Goal: Check status: Check status

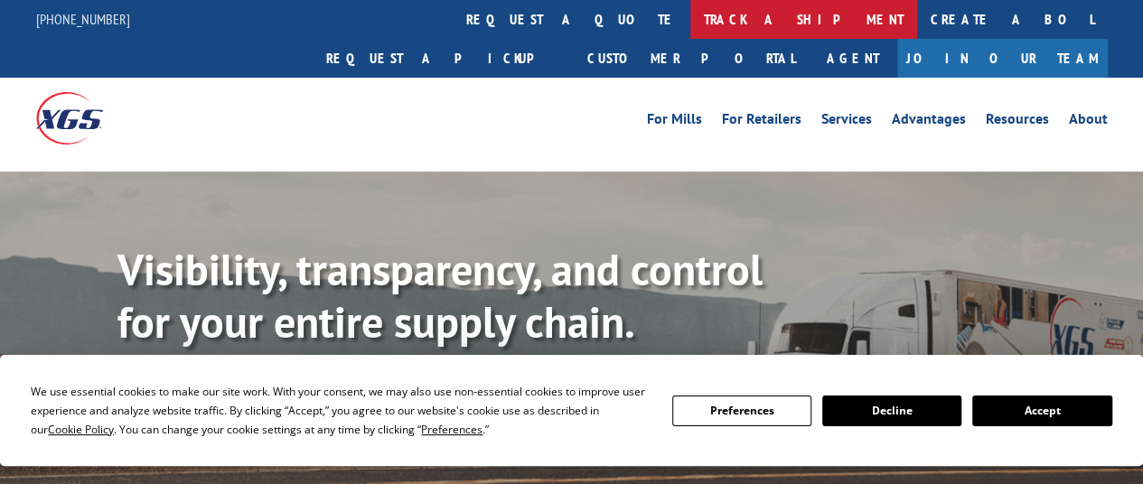
click at [690, 17] on link "track a shipment" at bounding box center [803, 19] width 227 height 39
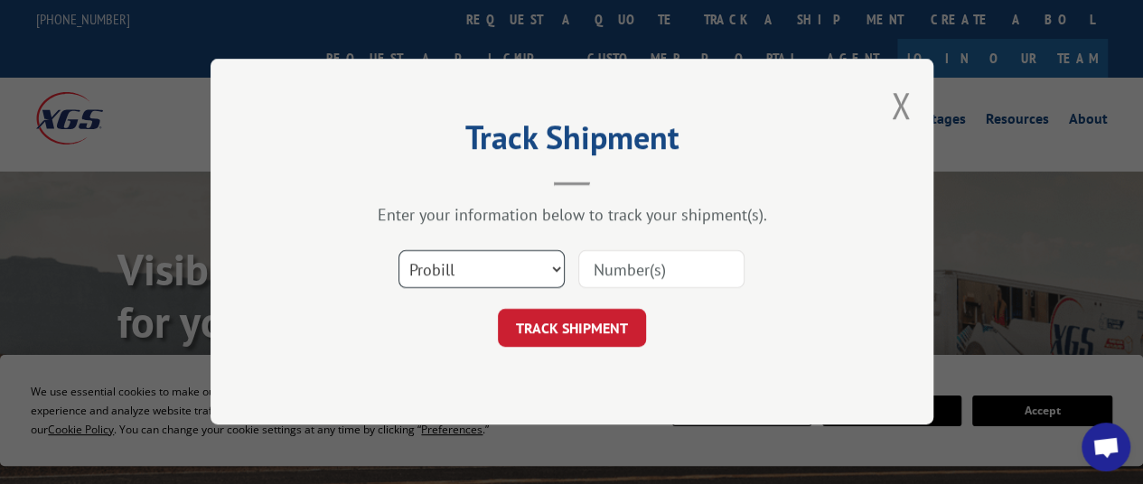
click at [455, 270] on select "Select category... Probill BOL PO" at bounding box center [481, 270] width 166 height 38
select select "po"
click at [398, 251] on select "Select category... Probill BOL PO" at bounding box center [481, 270] width 166 height 38
click at [621, 265] on input at bounding box center [661, 270] width 166 height 38
paste input "36530055"
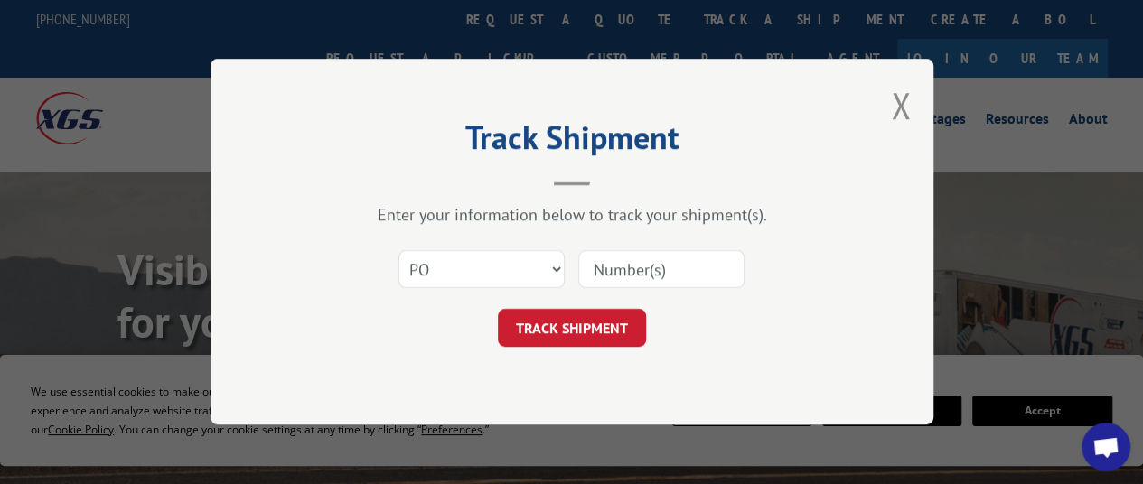
type input "36530055"
click button "TRACK SHIPMENT" at bounding box center [572, 329] width 148 height 38
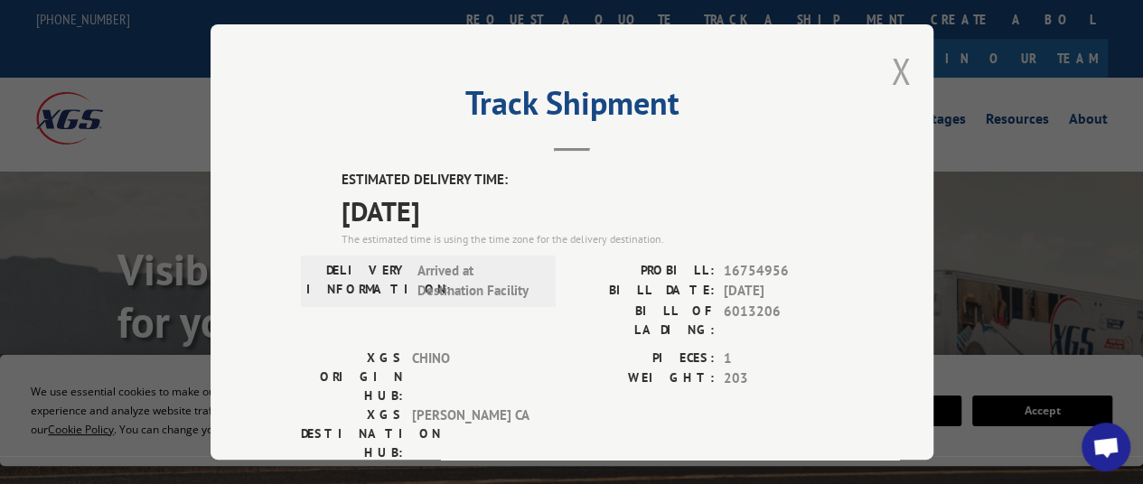
click at [891, 67] on button "Close modal" at bounding box center [901, 71] width 20 height 48
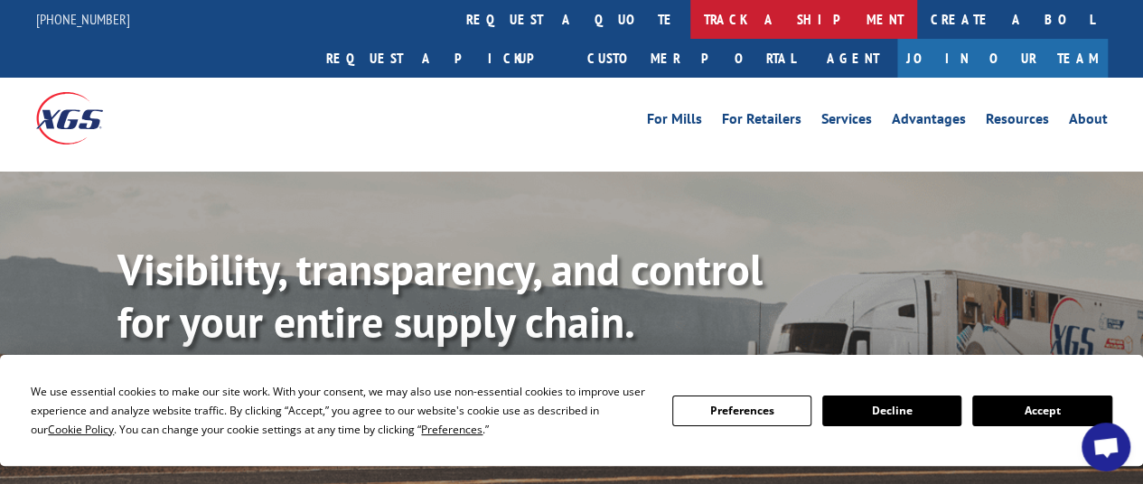
click at [690, 25] on link "track a shipment" at bounding box center [803, 19] width 227 height 39
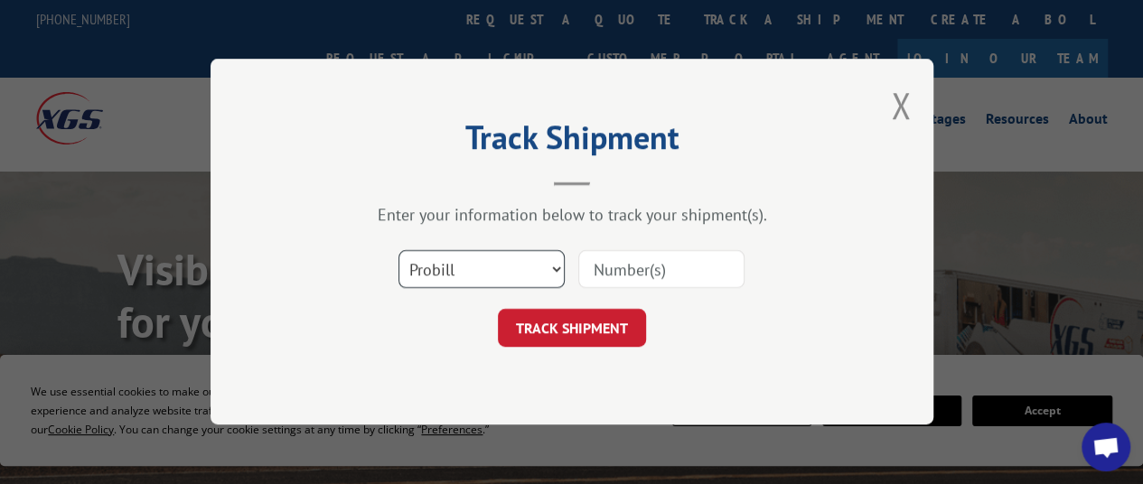
click at [468, 271] on select "Select category... Probill BOL PO" at bounding box center [481, 270] width 166 height 38
select select "po"
click at [398, 251] on select "Select category... Probill BOL PO" at bounding box center [481, 270] width 166 height 38
click at [620, 254] on input at bounding box center [661, 270] width 166 height 38
paste input "19516744"
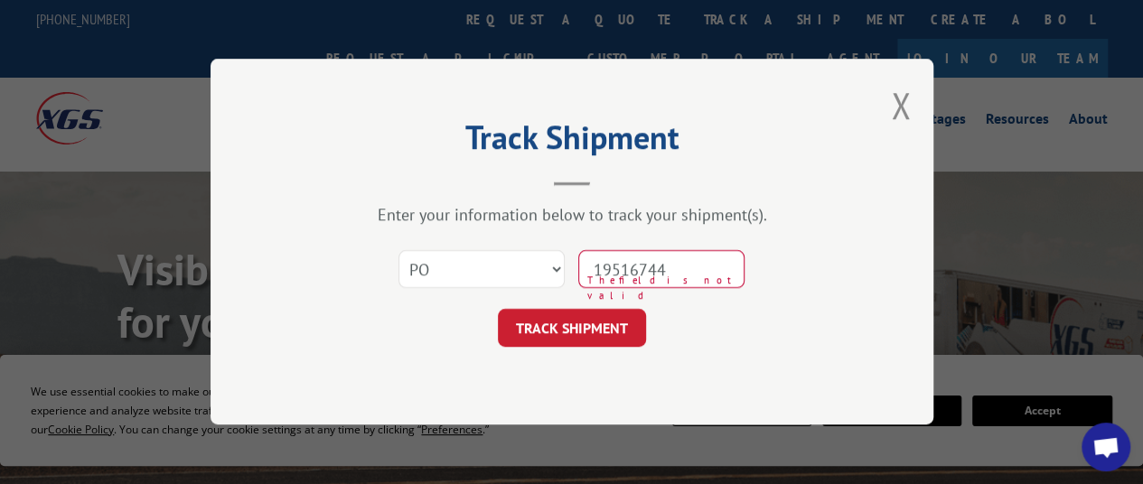
type input "19516744"
click button "TRACK SHIPMENT" at bounding box center [572, 329] width 148 height 38
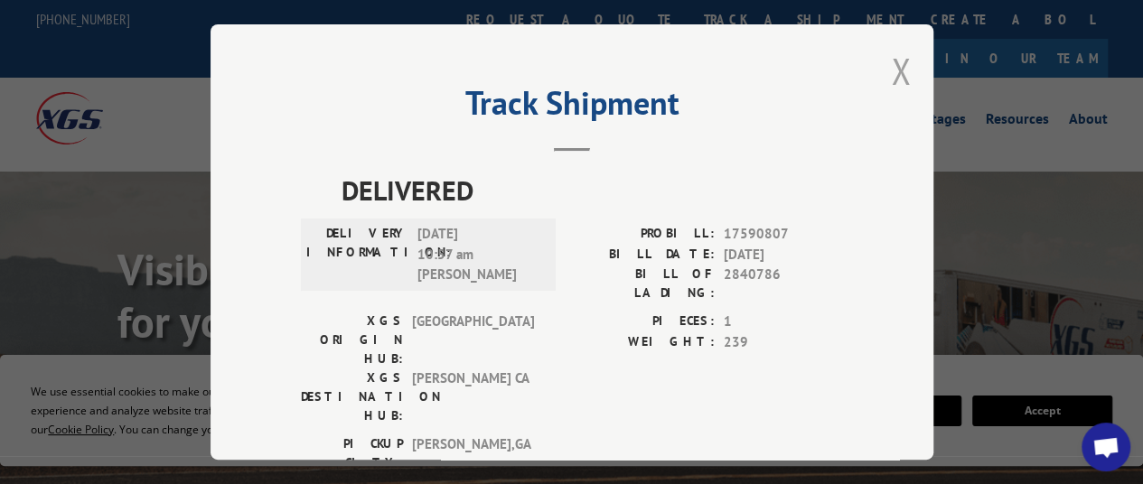
click at [891, 70] on button "Close modal" at bounding box center [901, 71] width 20 height 48
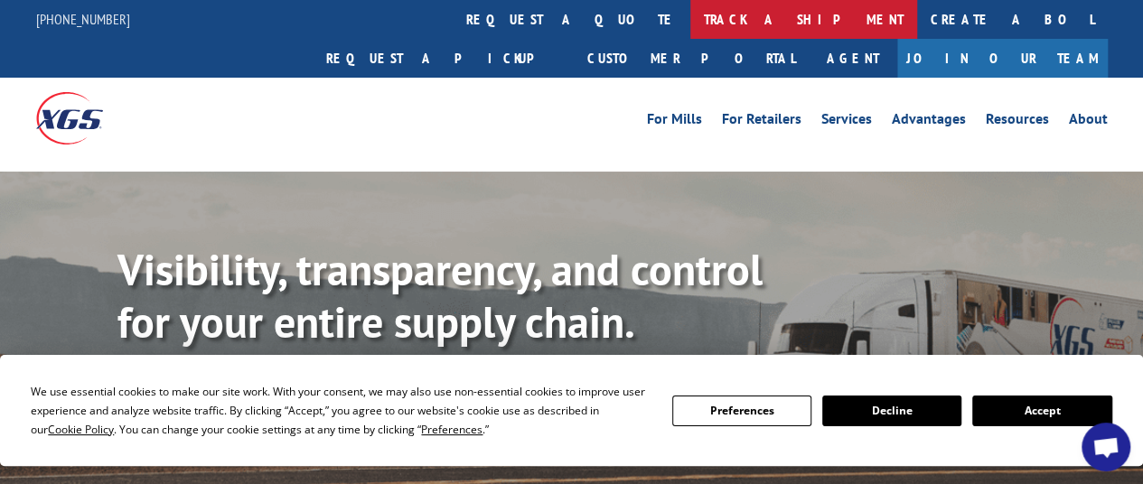
click at [690, 26] on link "track a shipment" at bounding box center [803, 19] width 227 height 39
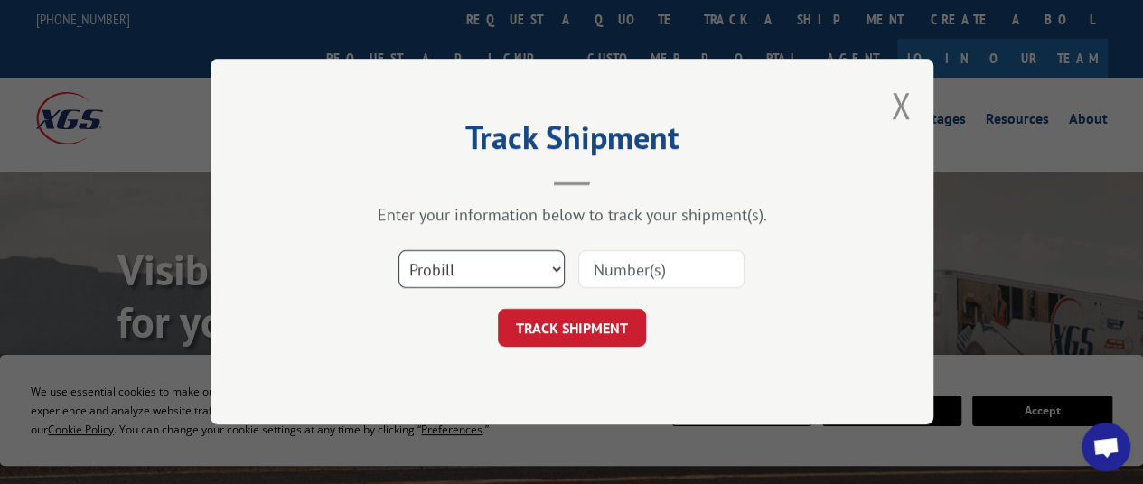
click at [529, 274] on select "Select category... Probill BOL PO" at bounding box center [481, 270] width 166 height 38
select select "po"
click at [398, 251] on select "Select category... Probill BOL PO" at bounding box center [481, 270] width 166 height 38
click at [609, 269] on input at bounding box center [661, 270] width 166 height 38
paste input "85514530"
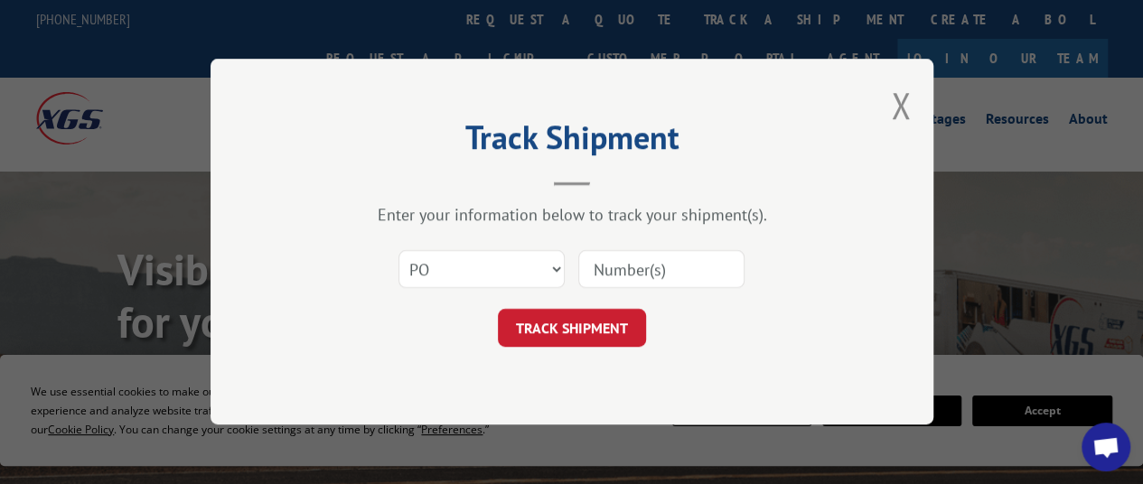
type input "85514530"
click button "TRACK SHIPMENT" at bounding box center [572, 329] width 148 height 38
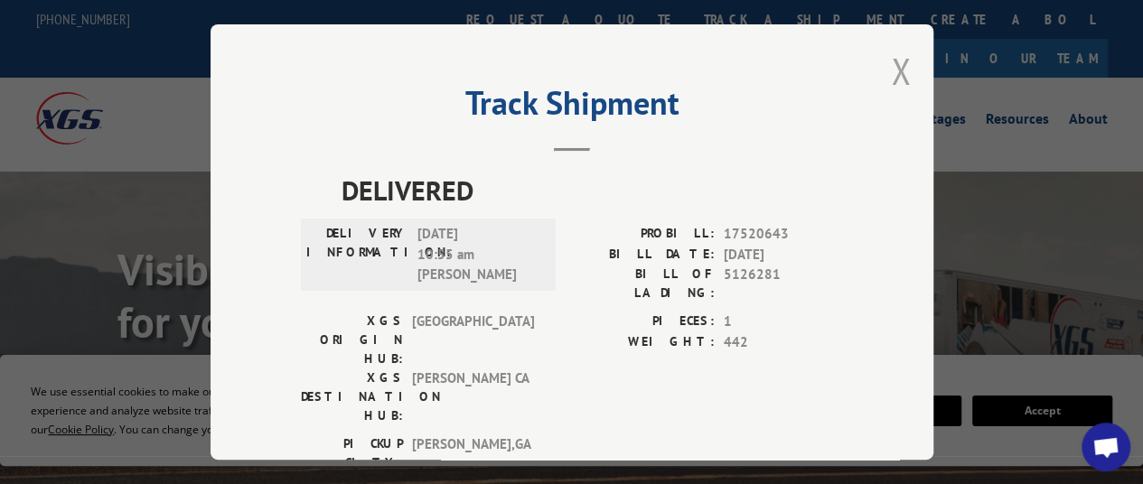
click at [891, 61] on button "Close modal" at bounding box center [901, 71] width 20 height 48
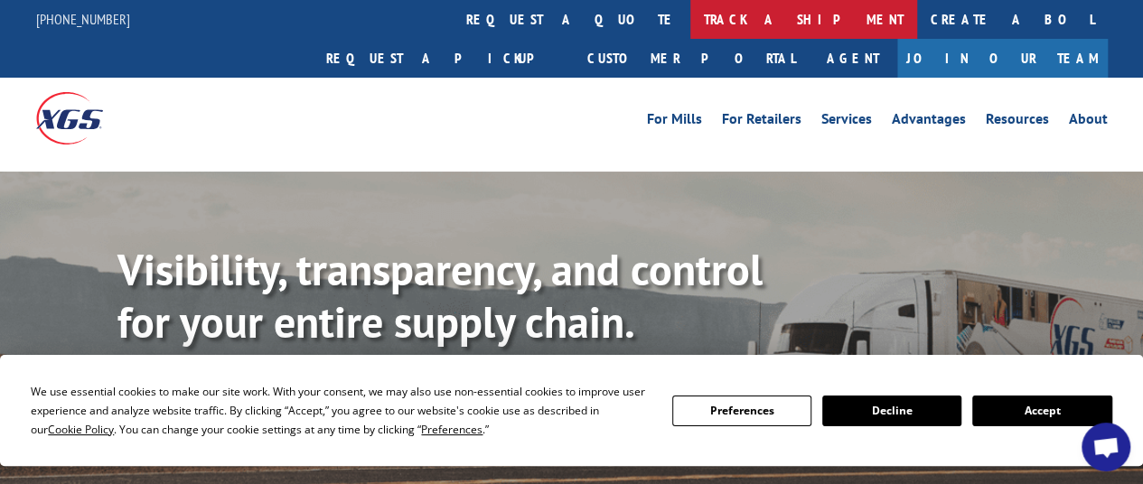
click at [690, 14] on link "track a shipment" at bounding box center [803, 19] width 227 height 39
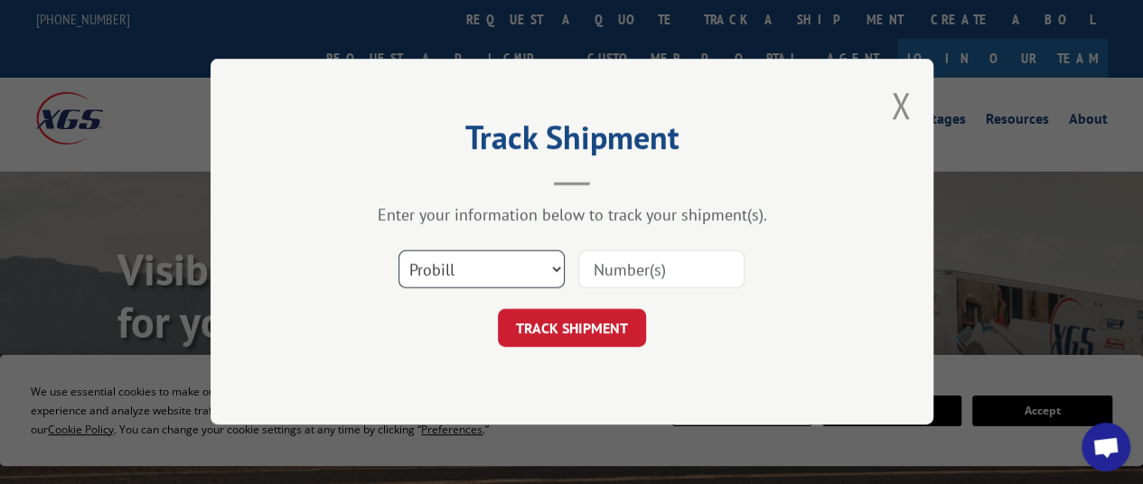
click at [526, 269] on select "Select category... Probill BOL PO" at bounding box center [481, 270] width 166 height 38
select select "po"
click at [398, 251] on select "Select category... Probill BOL PO" at bounding box center [481, 270] width 166 height 38
click at [613, 267] on input at bounding box center [661, 270] width 166 height 38
paste input "75527954"
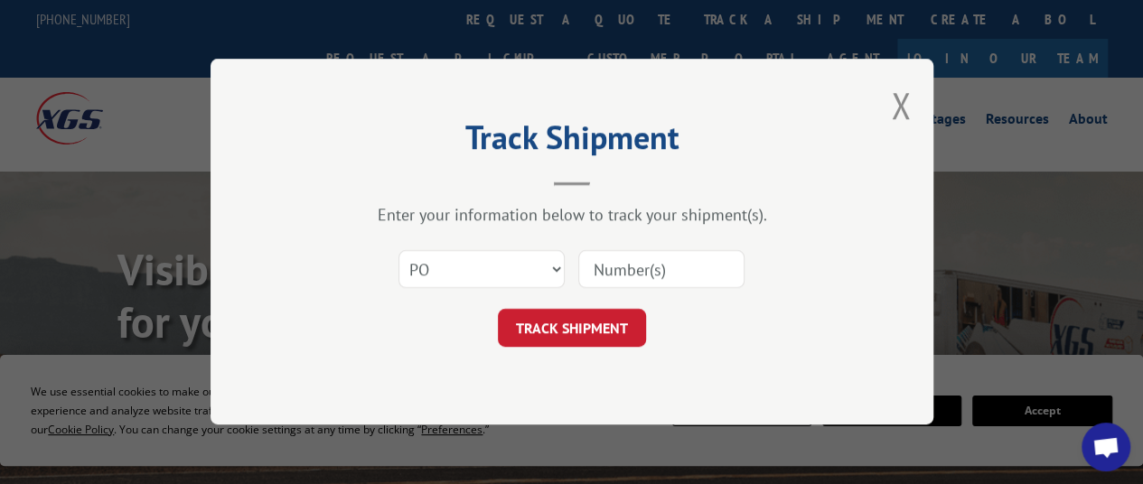
type input "75527954"
click button "TRACK SHIPMENT" at bounding box center [572, 329] width 148 height 38
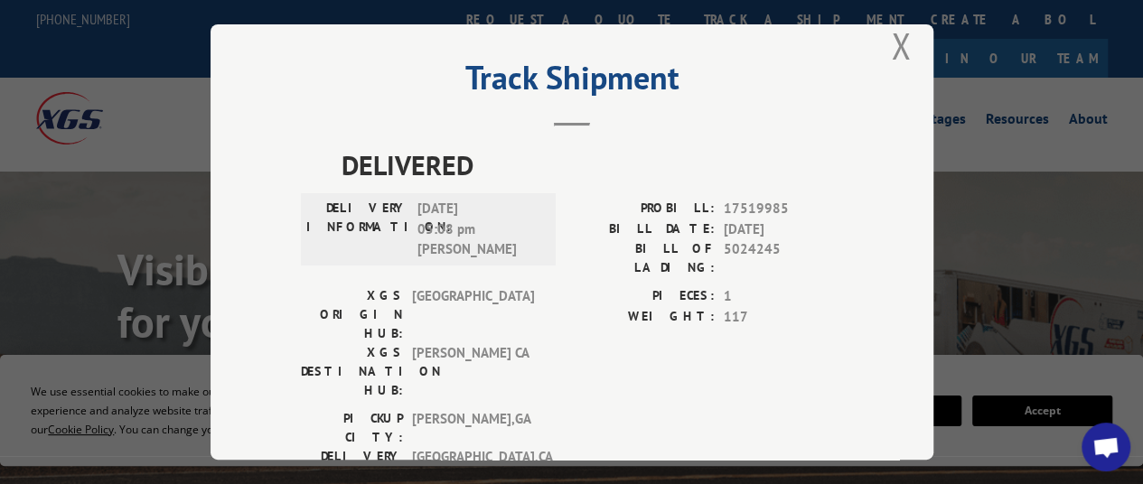
scroll to position [24, 0]
